Goal: Information Seeking & Learning: Learn about a topic

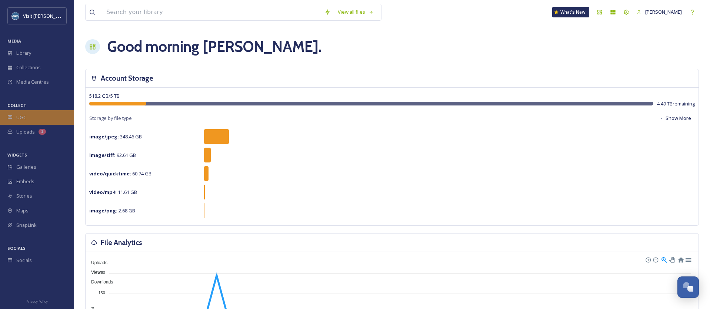
click at [27, 115] on div "UGC" at bounding box center [37, 117] width 74 height 14
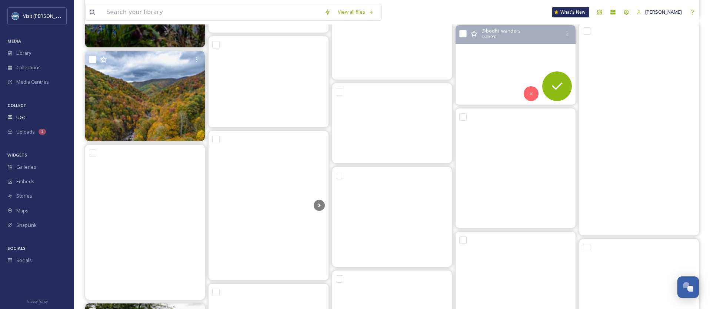
scroll to position [797, 0]
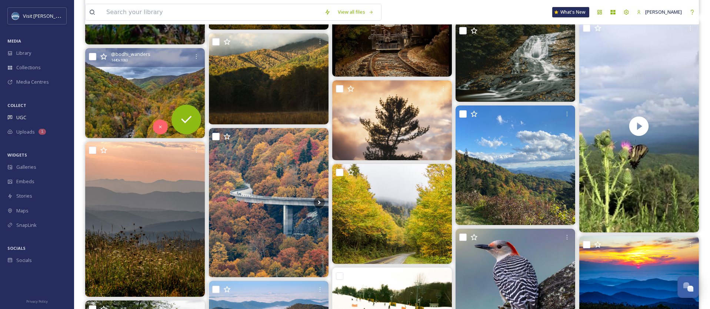
click at [157, 85] on img at bounding box center [145, 93] width 120 height 90
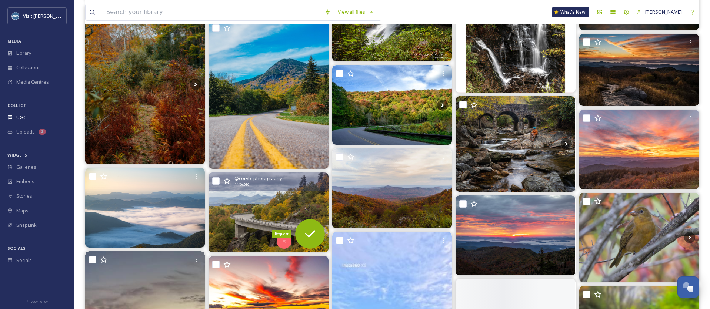
scroll to position [1248, 0]
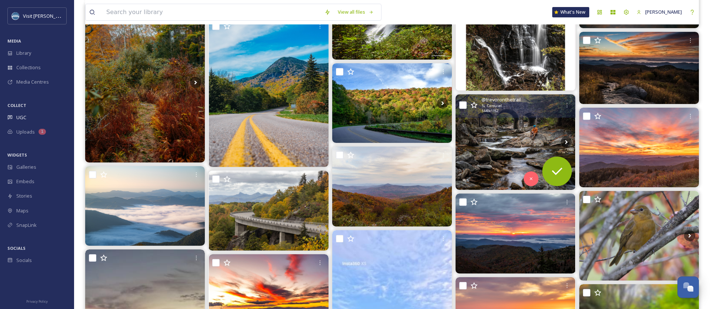
click at [536, 121] on img at bounding box center [515, 142] width 120 height 96
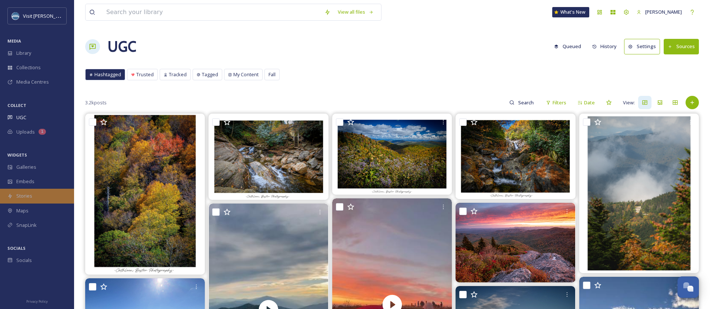
click at [23, 198] on span "Stories" at bounding box center [24, 196] width 16 height 7
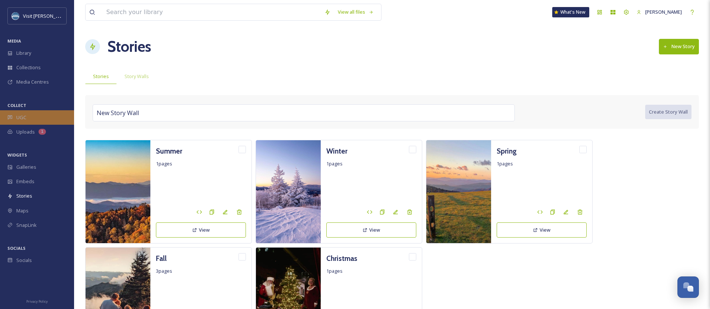
click at [23, 117] on span "UGC" at bounding box center [21, 117] width 10 height 7
